Goal: Find specific page/section: Find specific page/section

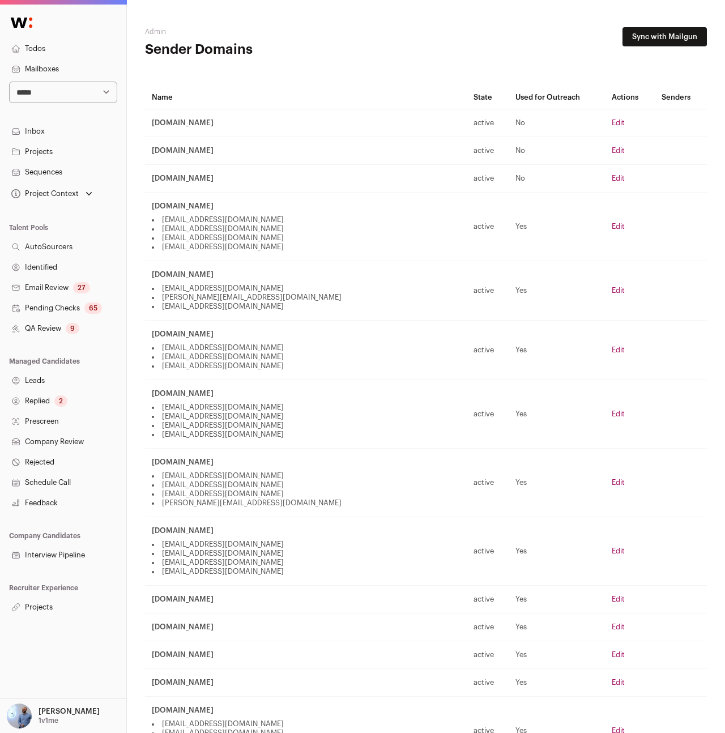
click at [50, 610] on link "Projects" at bounding box center [63, 607] width 126 height 20
click at [19, 551] on icon at bounding box center [15, 555] width 9 height 9
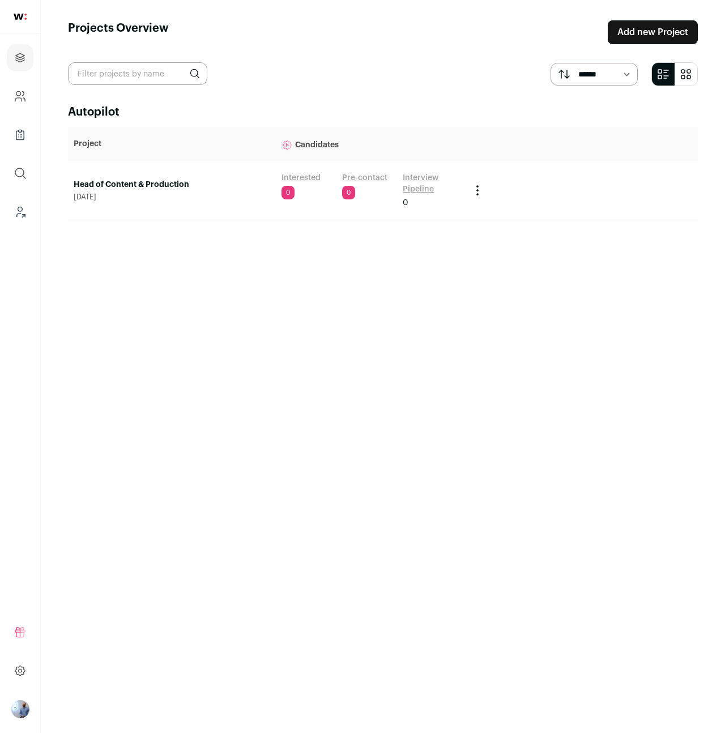
click at [131, 418] on div "Autopilot Project Candidates Head of Content & Production August 19, 2025 Inter…" at bounding box center [383, 408] width 630 height 609
click at [166, 193] on span "August 19, 2025" at bounding box center [172, 197] width 197 height 9
click at [167, 179] on link "Head of Content & Production" at bounding box center [172, 184] width 197 height 11
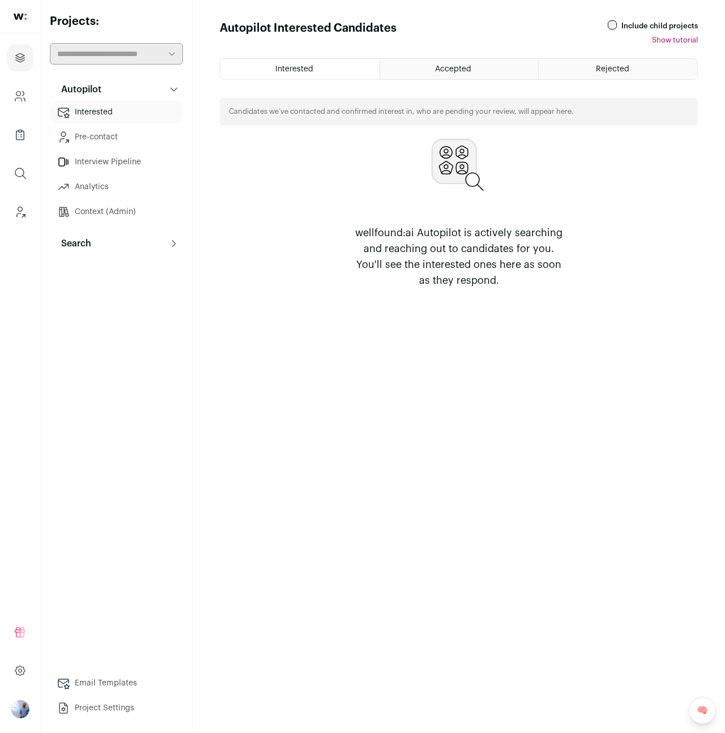
click at [93, 181] on link "Analytics" at bounding box center [116, 187] width 133 height 23
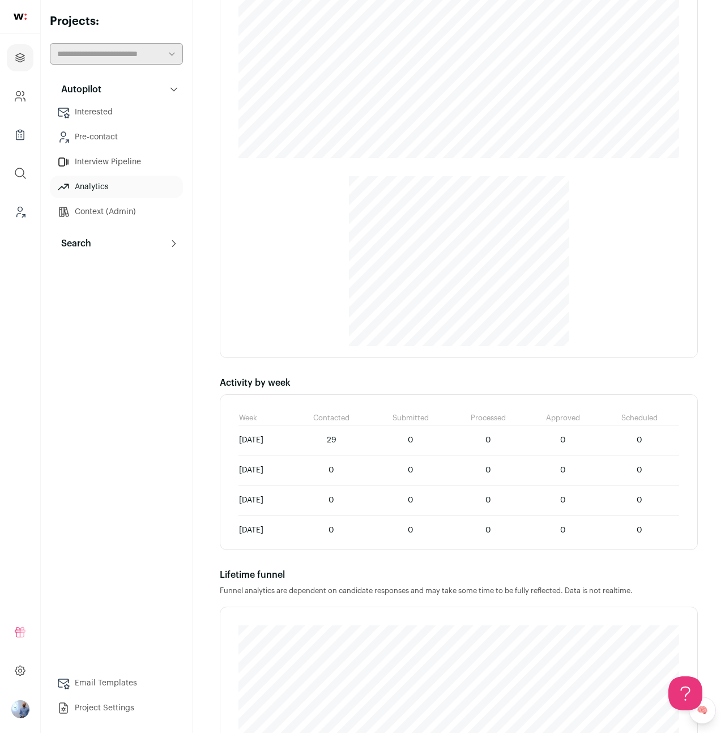
scroll to position [337, 0]
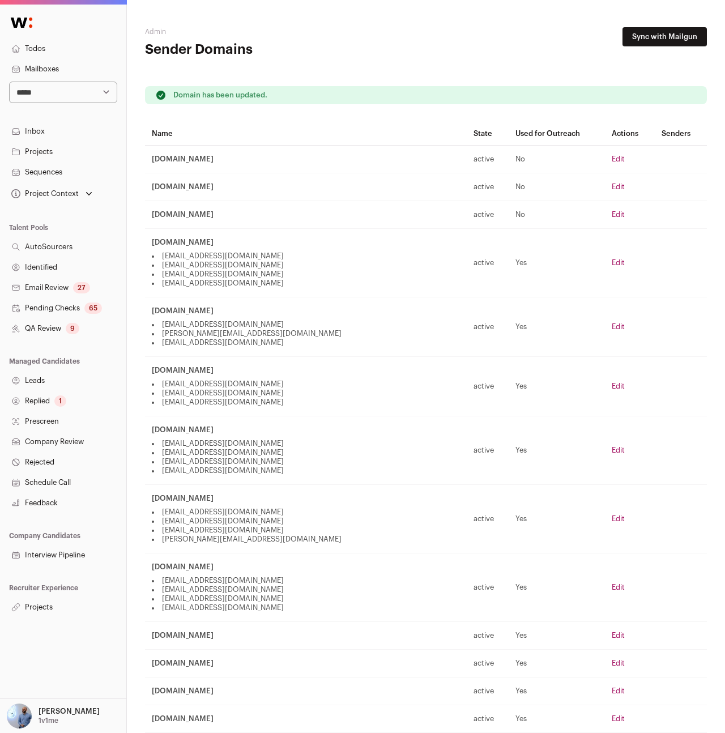
scroll to position [211, 0]
